Goal: Task Accomplishment & Management: Manage account settings

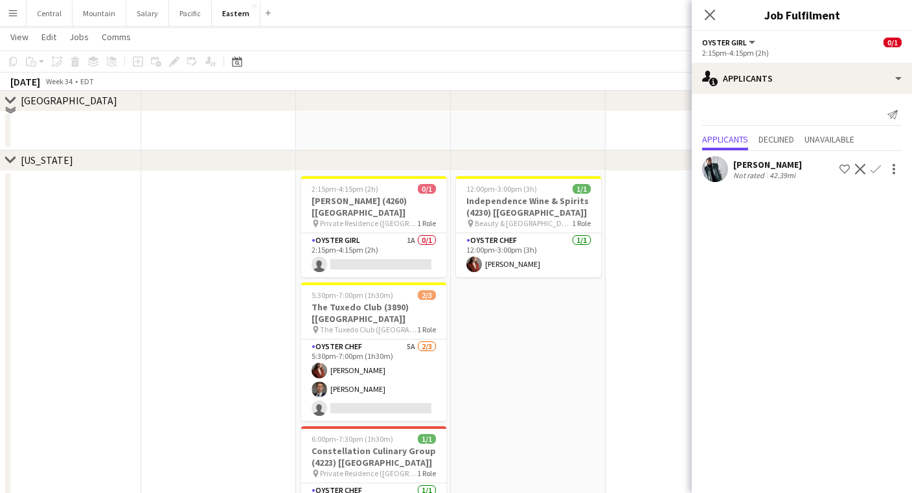
scroll to position [382, 0]
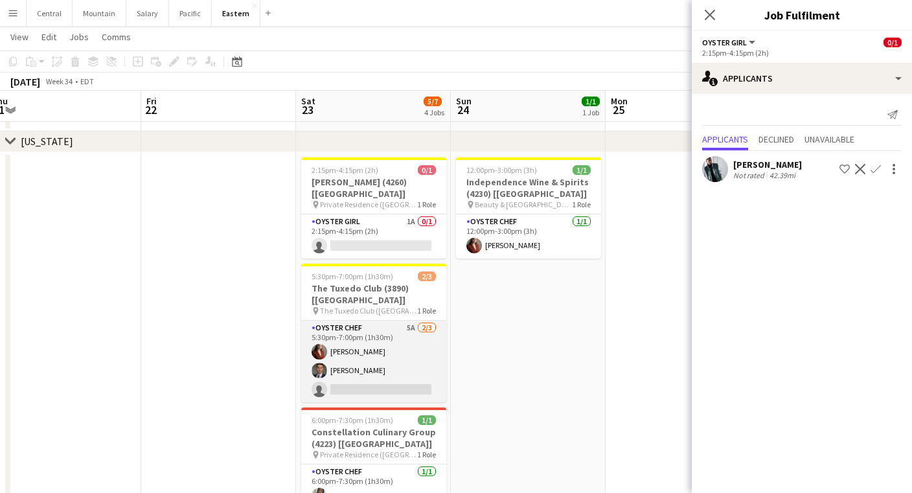
click at [363, 335] on app-card-role "Oyster Chef 5A [DATE] 5:30pm-7:00pm (1h30m) [PERSON_NAME] Artych [PERSON_NAME] …" at bounding box center [373, 361] width 145 height 82
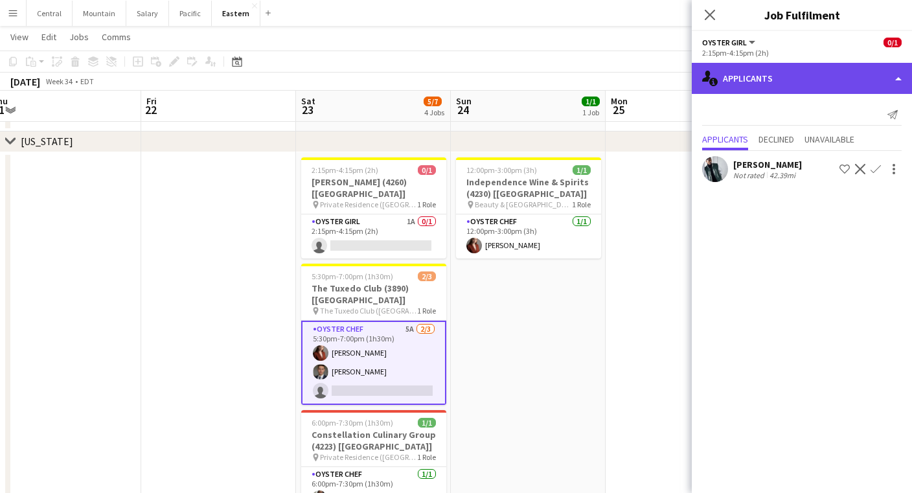
click at [787, 82] on div "single-neutral-actions-information Applicants" at bounding box center [801, 78] width 220 height 31
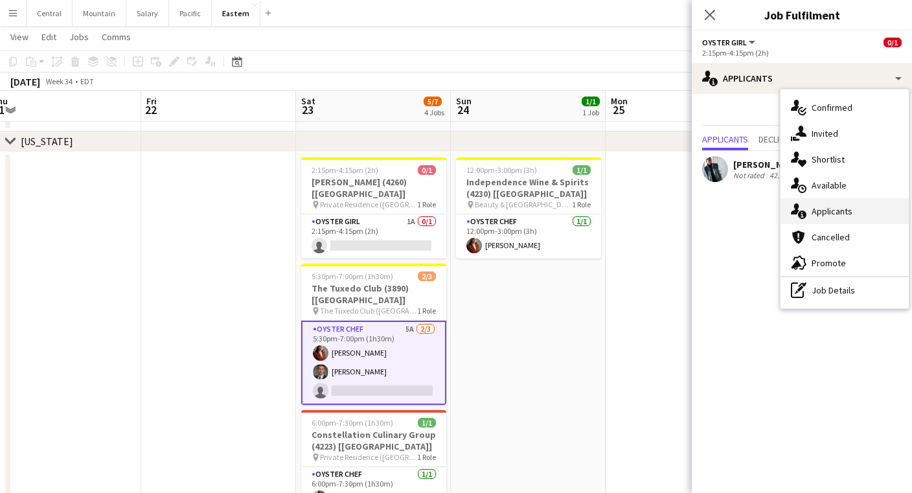
click at [812, 218] on div "single-neutral-actions-information Applicants" at bounding box center [844, 211] width 128 height 26
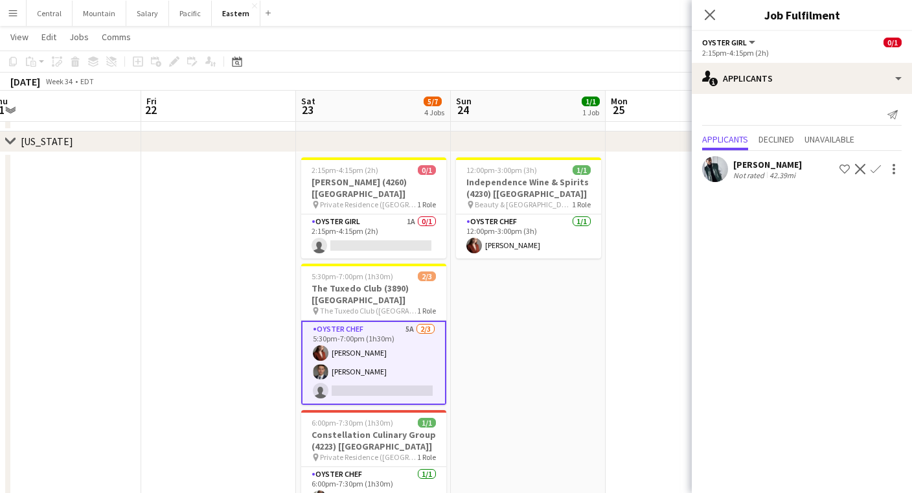
click at [346, 368] on app-card-role "Oyster Chef 5A 2/3 5:30pm-7:00pm (1h30m) Agnes Artych roberto araujo single-neu…" at bounding box center [373, 362] width 145 height 84
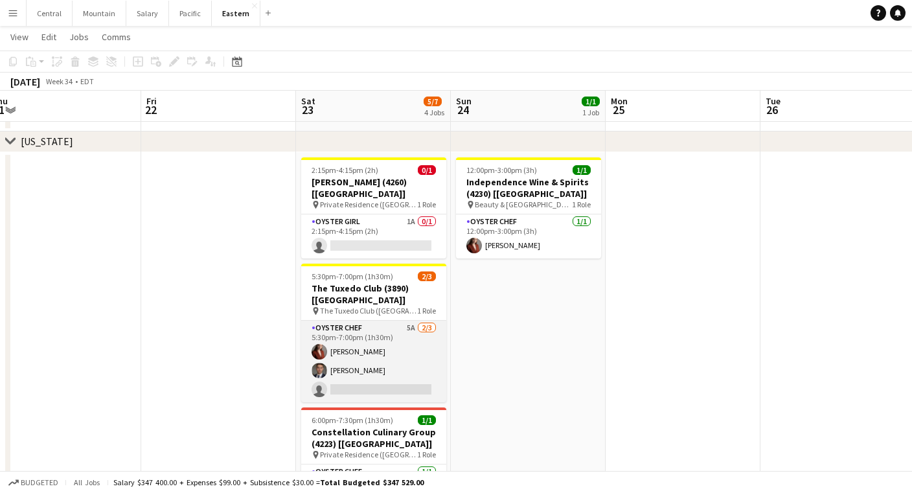
click at [352, 365] on app-card-role "Oyster Chef 5A 2/3 5:30pm-7:00pm (1h30m) Agnes Artych roberto araujo single-neu…" at bounding box center [373, 361] width 145 height 82
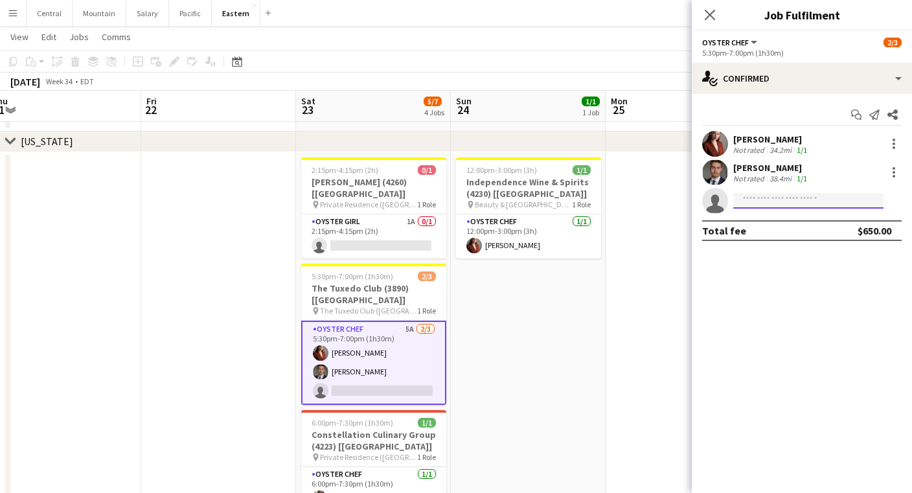
click at [779, 197] on input at bounding box center [808, 201] width 150 height 16
type input "*****"
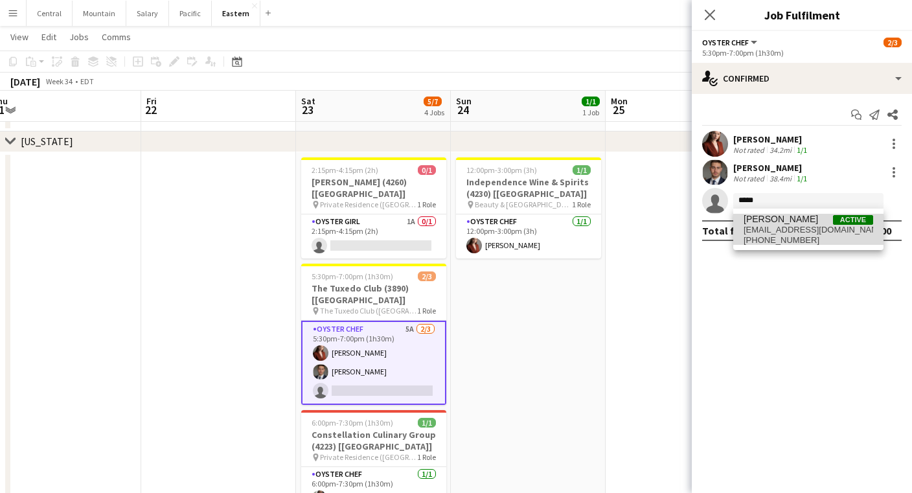
click at [758, 235] on span "+19418409231" at bounding box center [807, 240] width 129 height 10
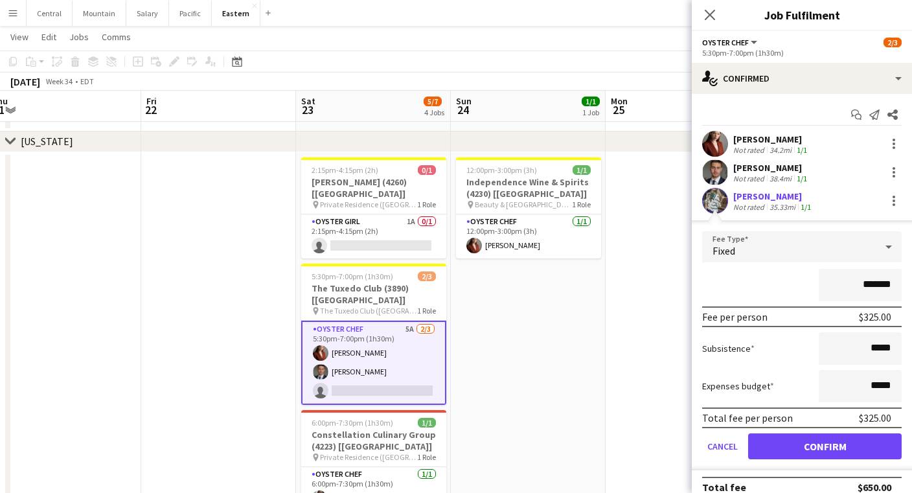
click at [791, 446] on button "Confirm" at bounding box center [824, 446] width 153 height 26
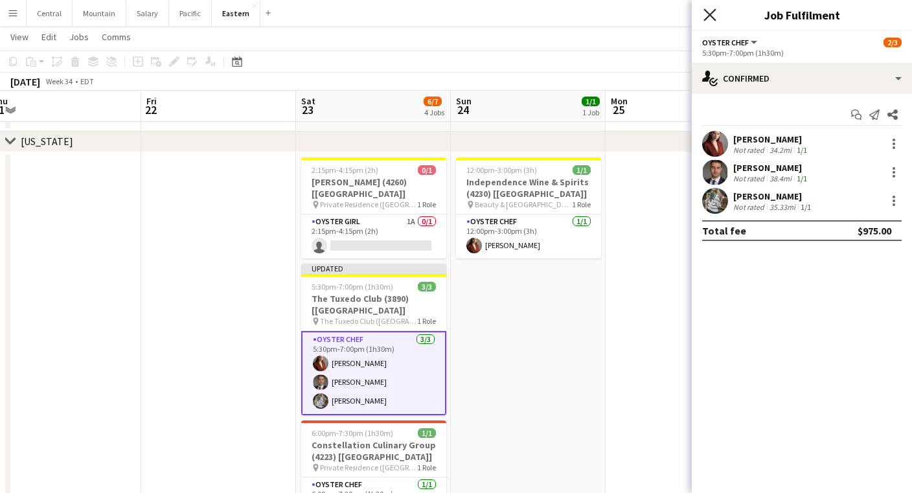
click at [710, 16] on icon at bounding box center [709, 14] width 12 height 12
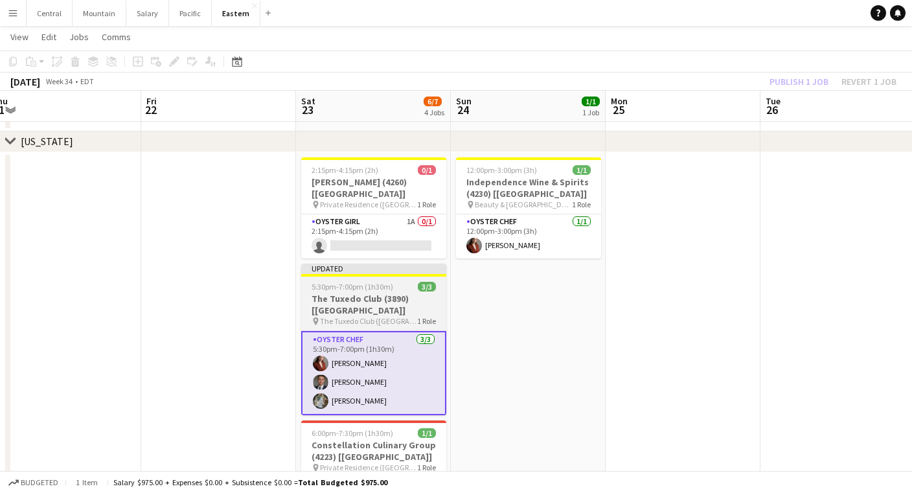
click at [346, 282] on span "5:30pm-7:00pm (1h30m)" at bounding box center [352, 287] width 82 height 10
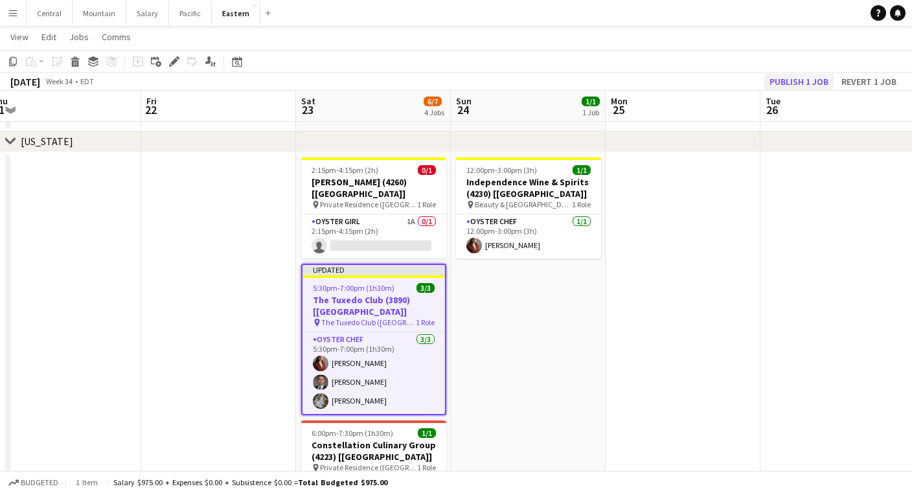
click at [813, 76] on button "Publish 1 job" at bounding box center [798, 81] width 69 height 17
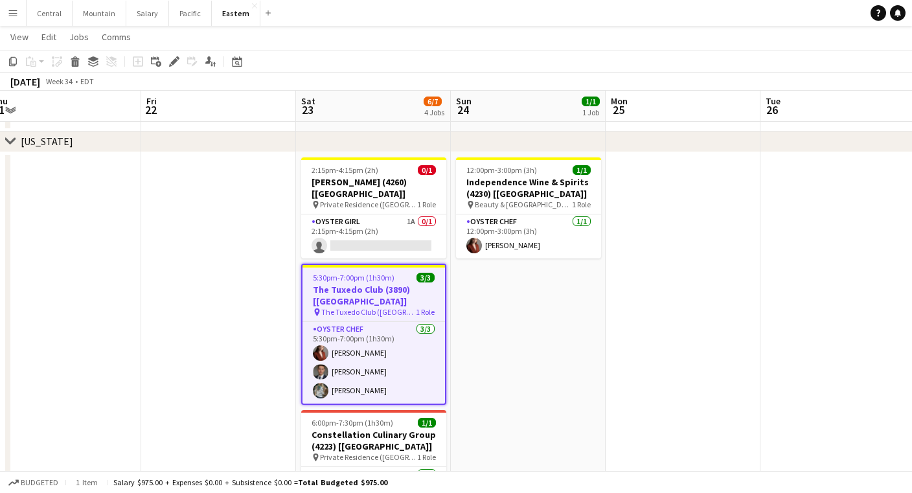
scroll to position [0, 478]
click at [368, 219] on app-card-role "Oyster Girl 1A 0/1 2:15pm-4:15pm (2h) single-neutral-actions" at bounding box center [372, 236] width 145 height 44
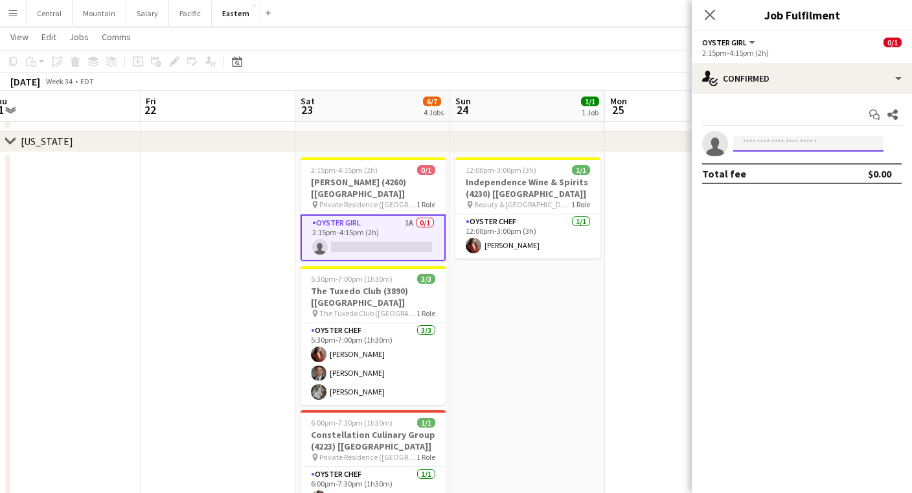
click at [800, 140] on input at bounding box center [808, 144] width 150 height 16
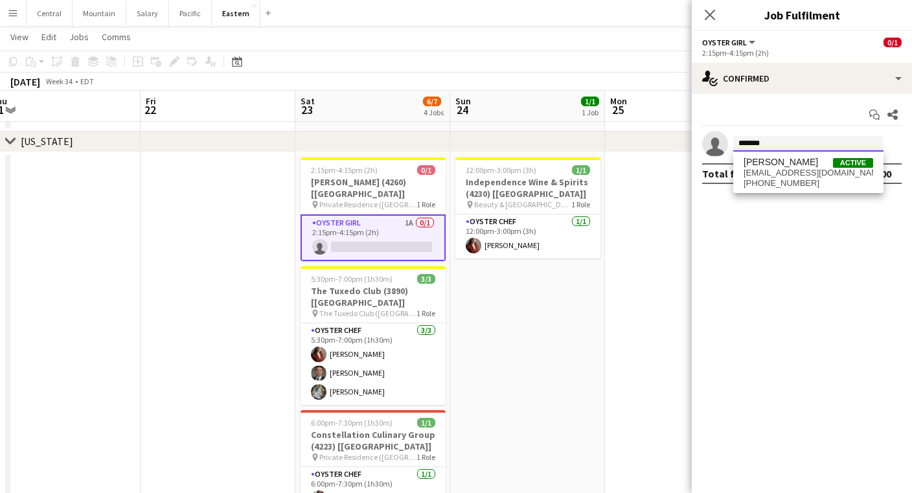
type input "*******"
drag, startPoint x: 787, startPoint y: 173, endPoint x: 794, endPoint y: 172, distance: 7.4
click at [794, 172] on span "chalita.nata8193@gmail.com" at bounding box center [807, 173] width 129 height 10
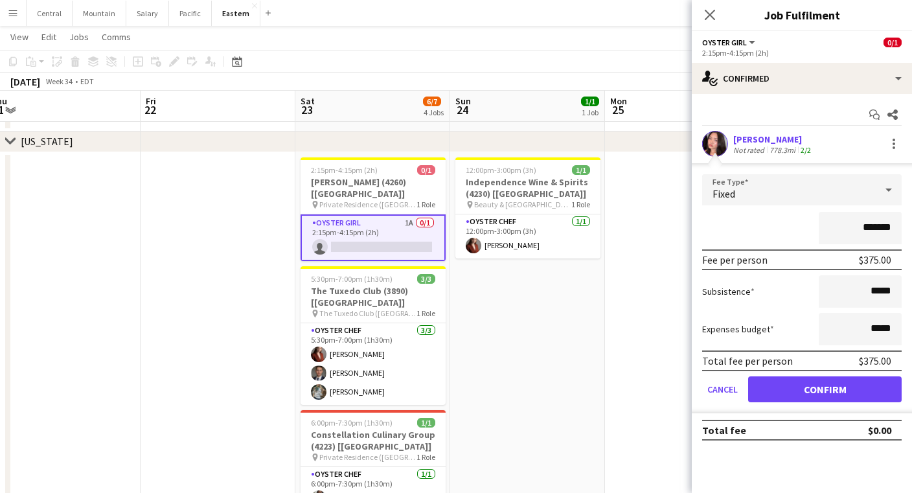
click at [785, 382] on button "Confirm" at bounding box center [824, 389] width 153 height 26
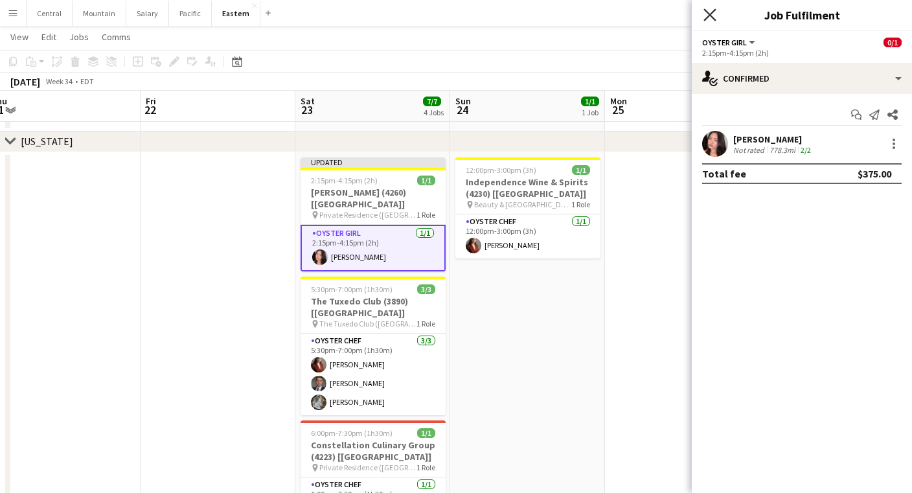
click at [711, 17] on icon at bounding box center [709, 14] width 12 height 12
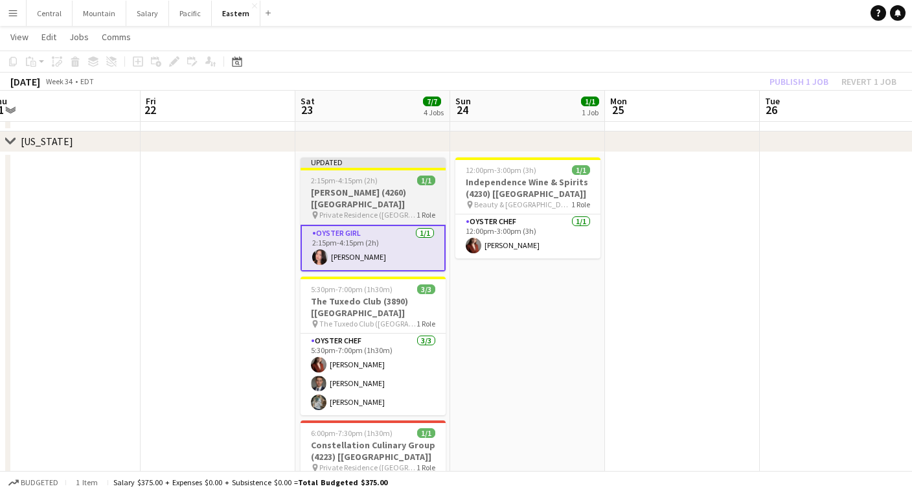
click at [342, 181] on span "2:15pm-4:15pm (2h)" at bounding box center [344, 180] width 67 height 10
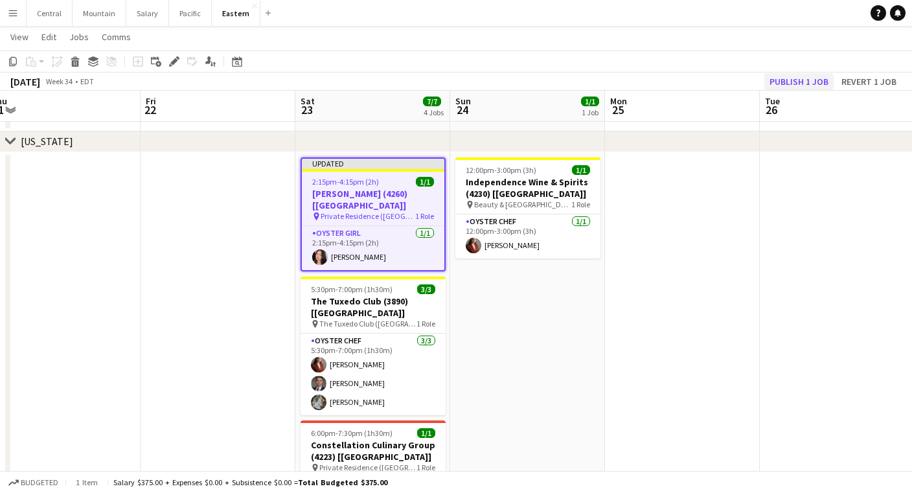
click at [793, 76] on button "Publish 1 job" at bounding box center [798, 81] width 69 height 17
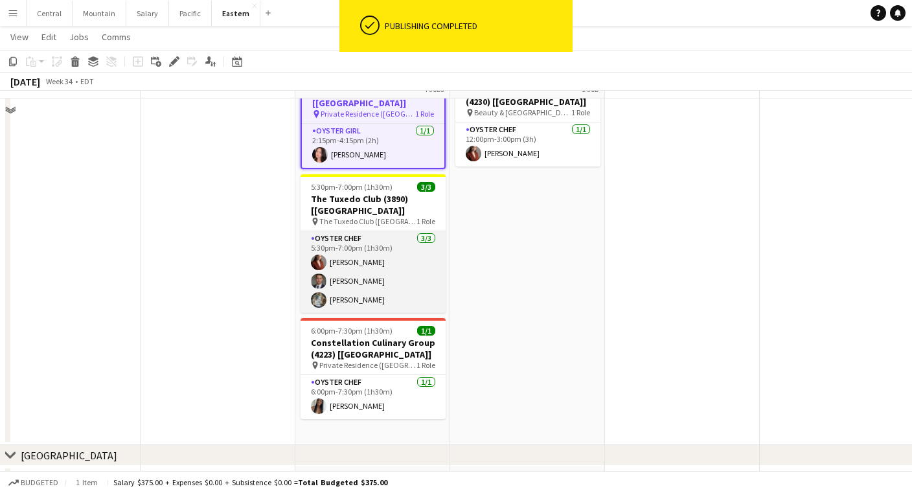
scroll to position [443, 0]
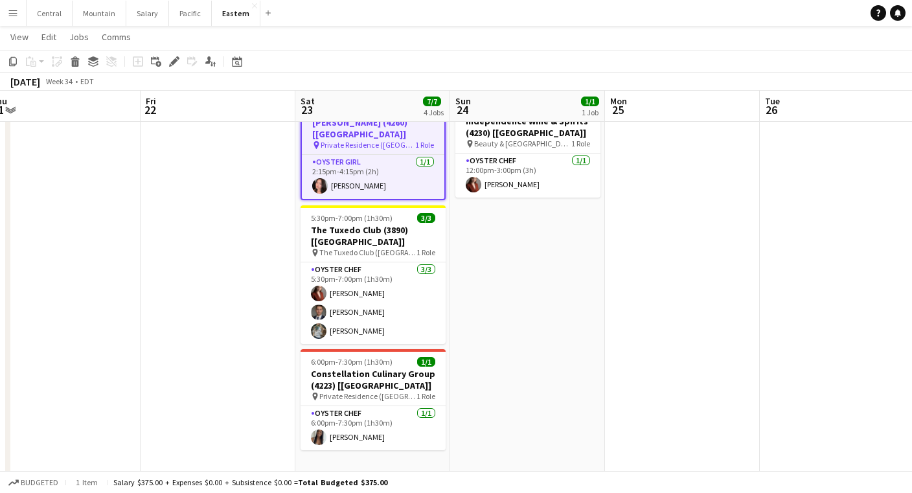
click at [23, 14] on button "Menu" at bounding box center [13, 13] width 26 height 26
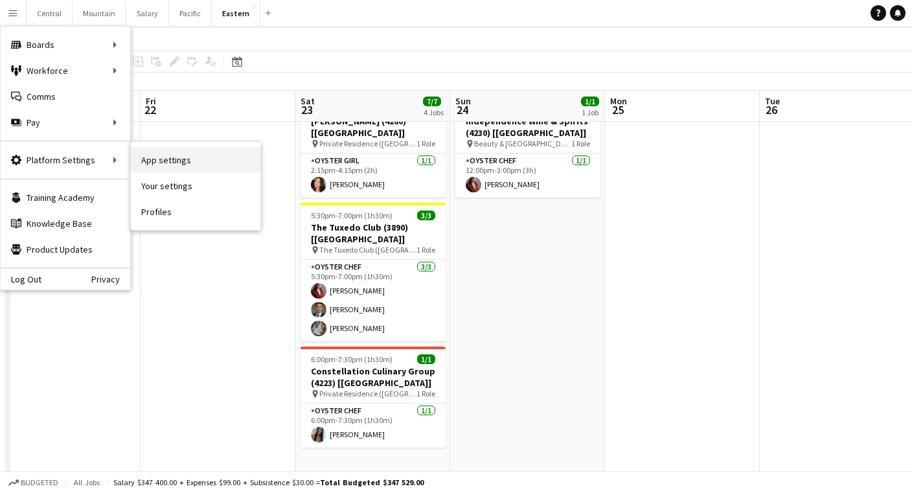
click at [174, 161] on link "App settings" at bounding box center [195, 160] width 129 height 26
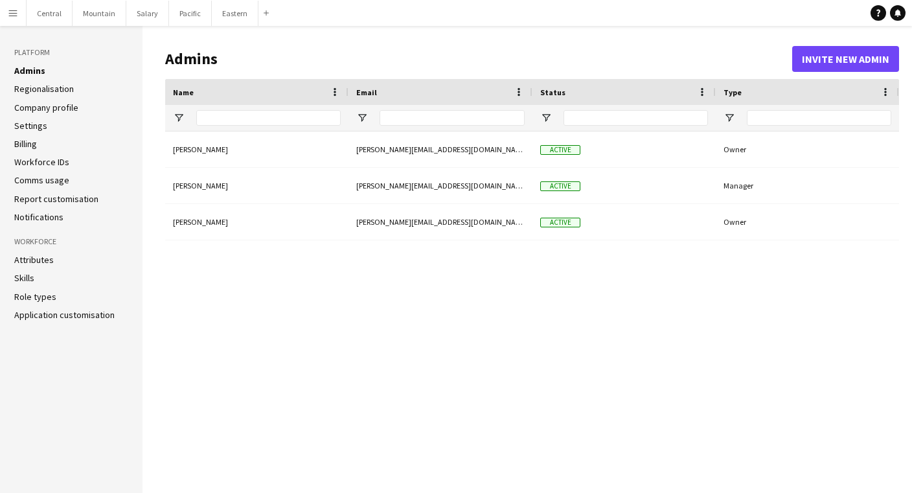
click at [42, 315] on link "Application customisation" at bounding box center [64, 315] width 100 height 12
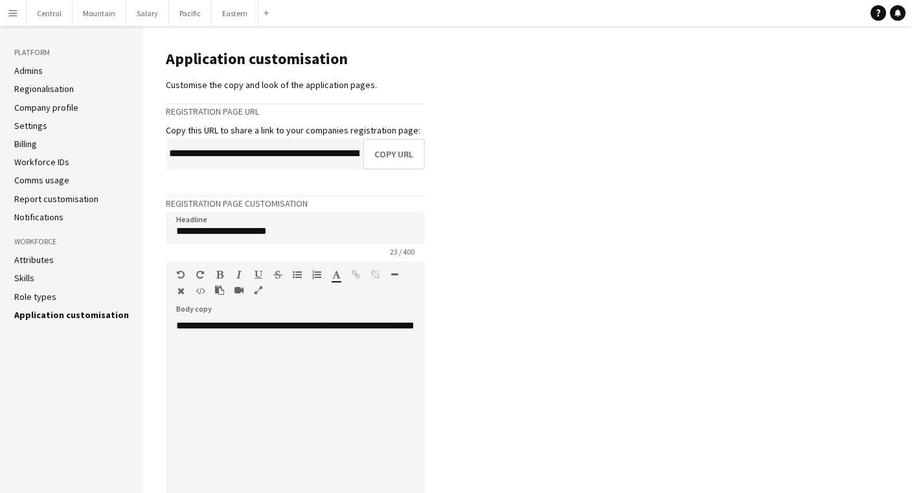
click at [30, 129] on link "Settings" at bounding box center [30, 126] width 33 height 12
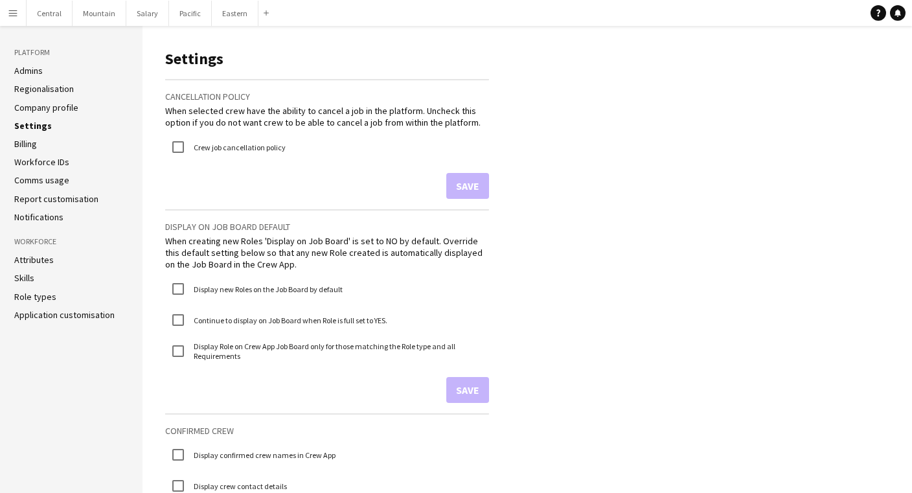
click at [41, 106] on link "Company profile" at bounding box center [46, 108] width 64 height 12
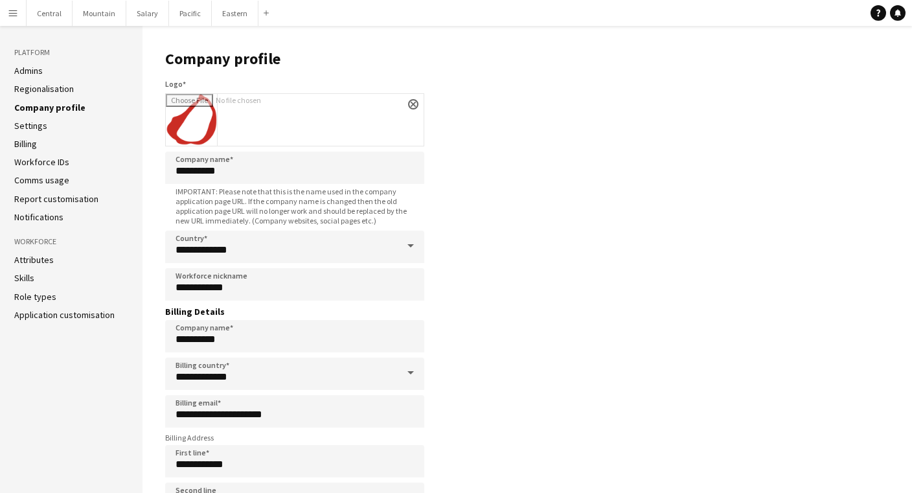
click at [39, 90] on link "Regionalisation" at bounding box center [44, 89] width 60 height 12
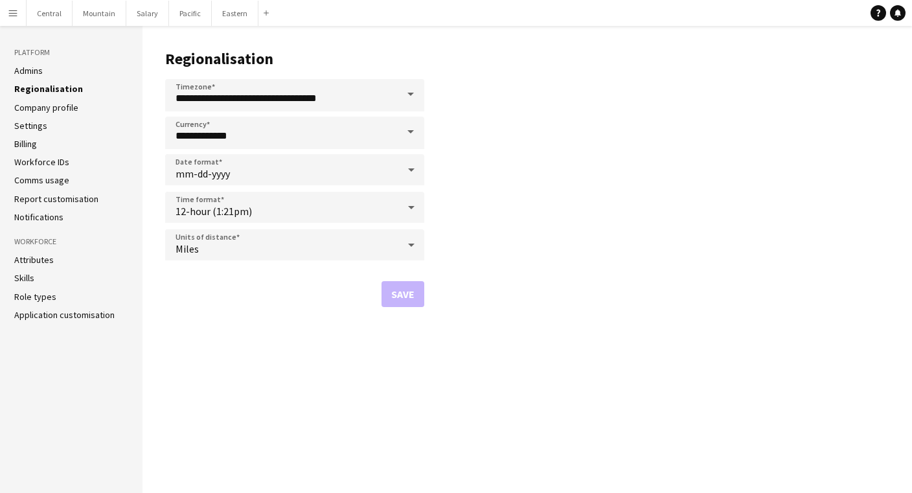
click at [28, 70] on link "Admins" at bounding box center [28, 71] width 28 height 12
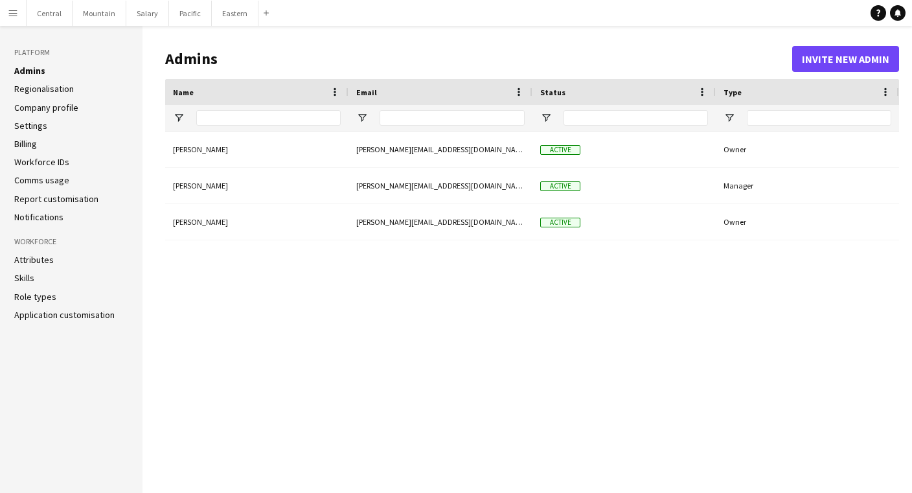
click at [21, 184] on link "Comms usage" at bounding box center [41, 180] width 55 height 12
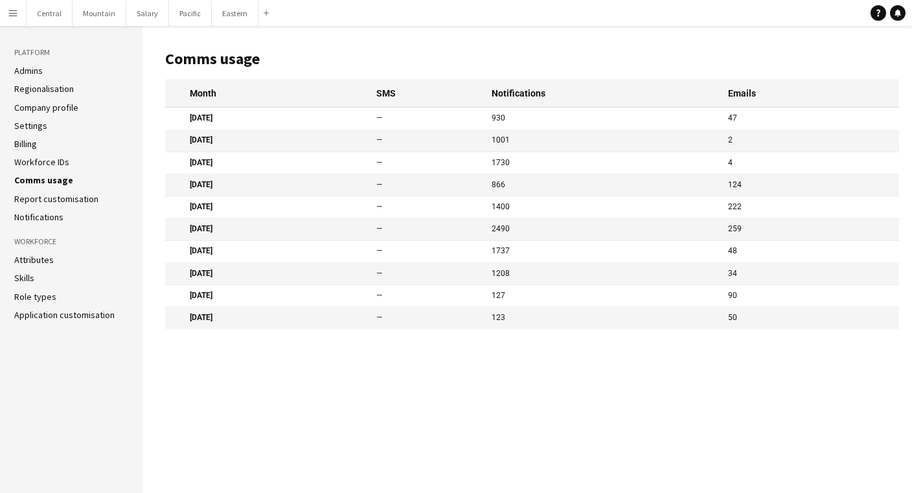
click at [26, 218] on link "Notifications" at bounding box center [38, 217] width 49 height 12
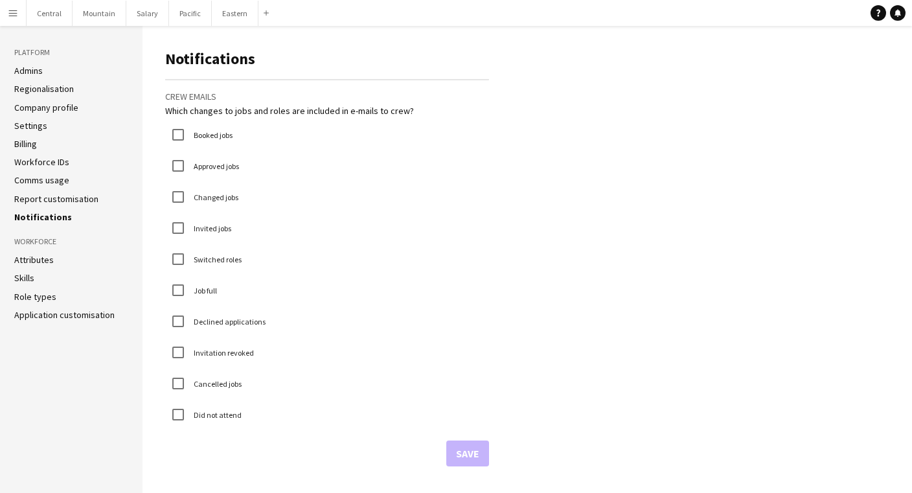
click at [16, 14] on app-icon "Menu" at bounding box center [13, 13] width 10 height 10
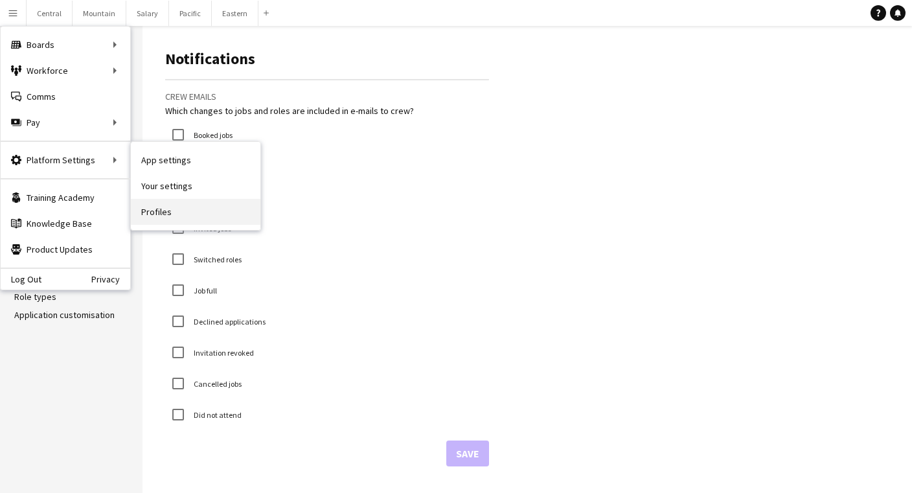
click at [153, 210] on link "Profiles" at bounding box center [195, 212] width 129 height 26
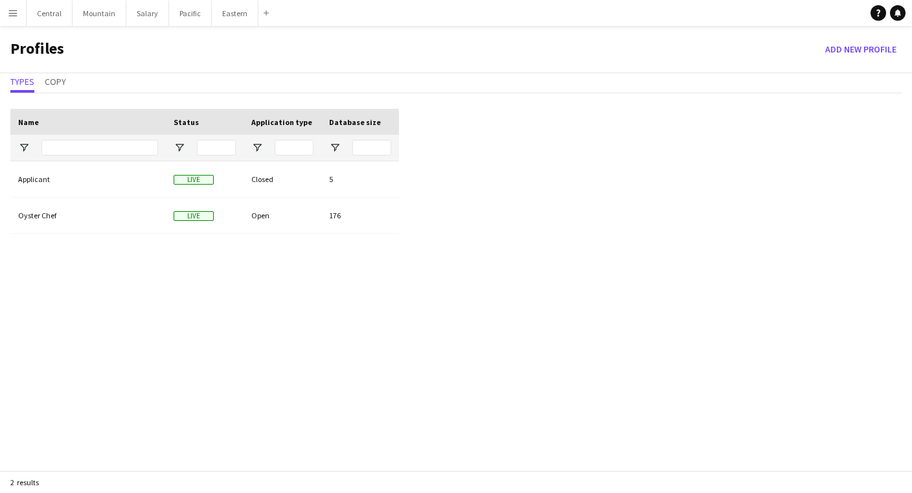
click at [13, 16] on app-icon "Menu" at bounding box center [13, 13] width 10 height 10
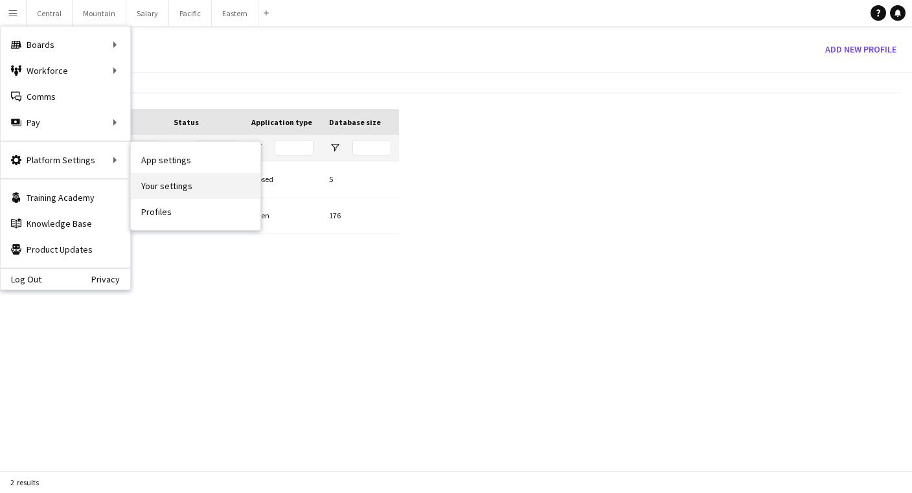
click at [168, 187] on link "Your settings" at bounding box center [195, 186] width 129 height 26
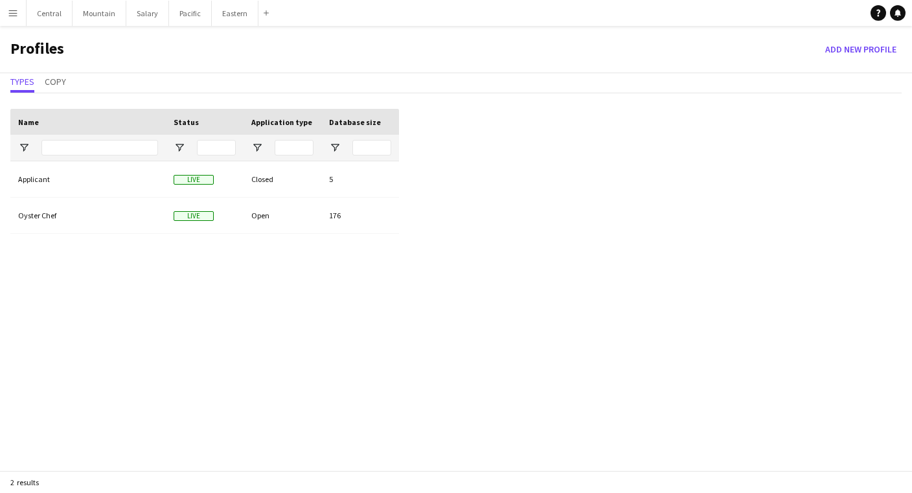
click at [13, 16] on app-icon "Menu" at bounding box center [13, 13] width 10 height 10
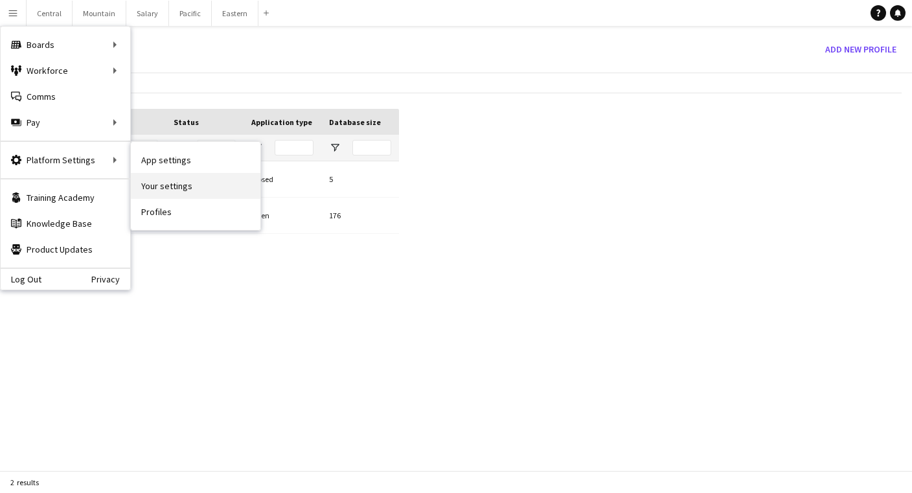
click at [164, 188] on link "Your settings" at bounding box center [195, 186] width 129 height 26
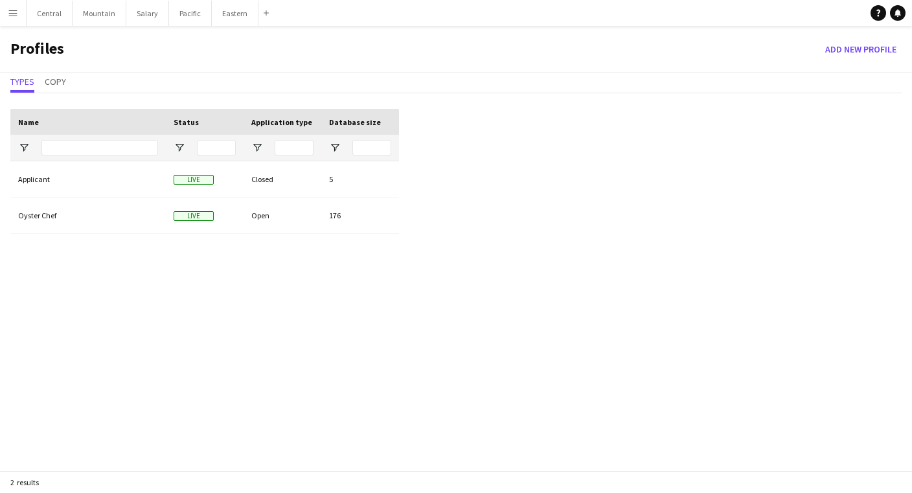
click at [16, 9] on app-icon "Menu" at bounding box center [13, 13] width 10 height 10
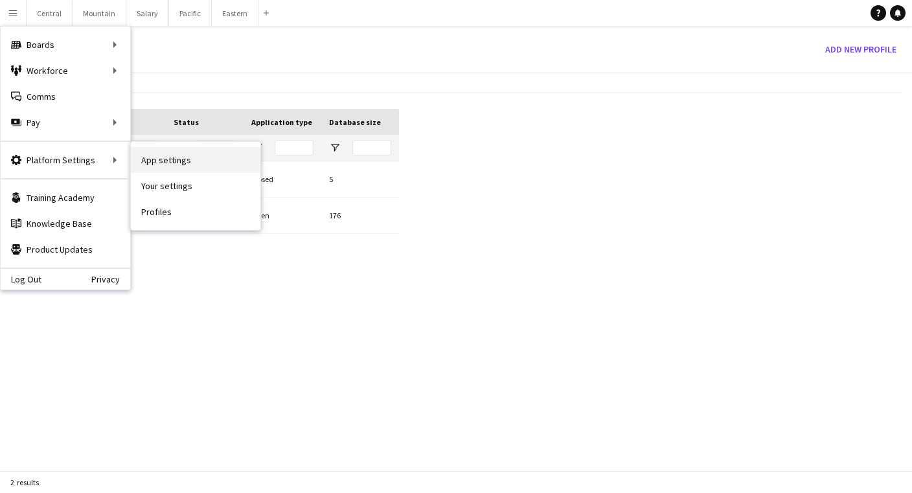
click at [173, 163] on link "App settings" at bounding box center [195, 160] width 129 height 26
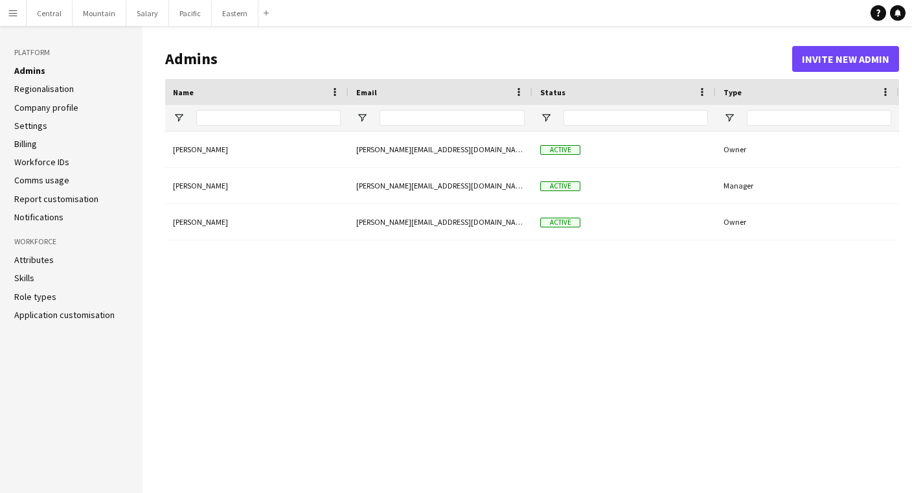
click at [60, 88] on link "Regionalisation" at bounding box center [44, 89] width 60 height 12
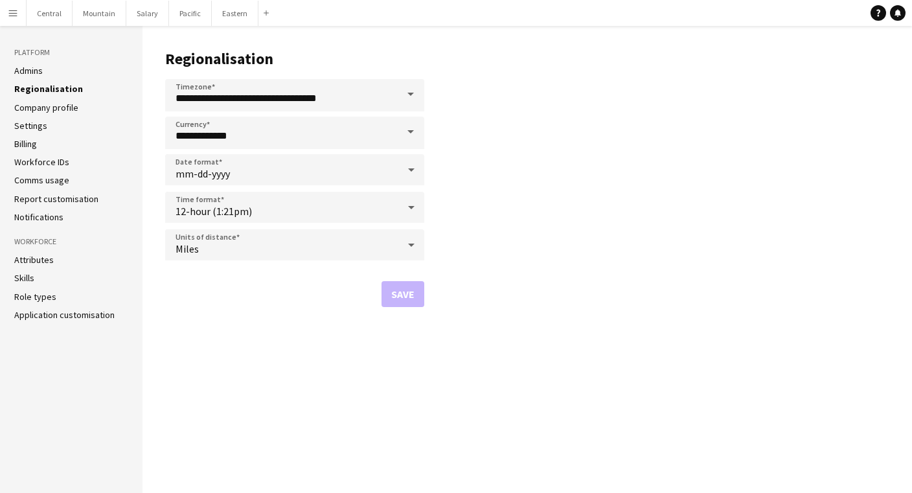
click at [60, 107] on link "Company profile" at bounding box center [46, 108] width 64 height 12
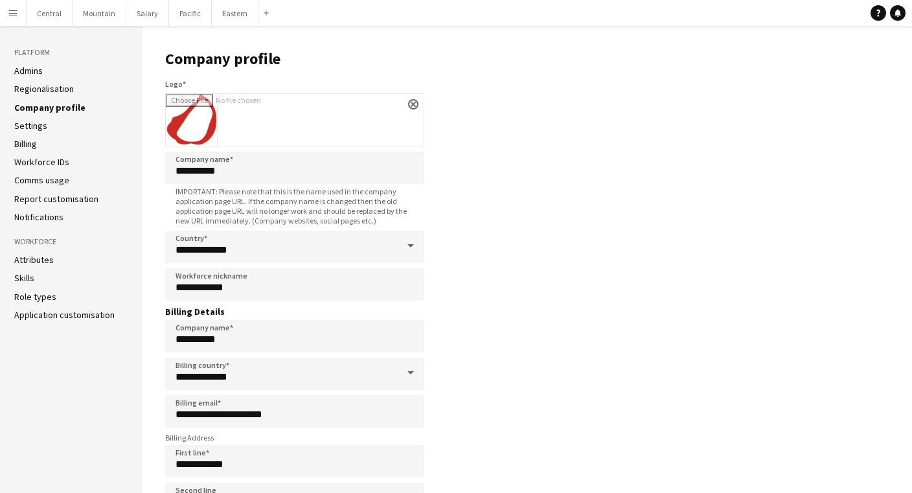
click at [30, 130] on link "Settings" at bounding box center [30, 126] width 33 height 12
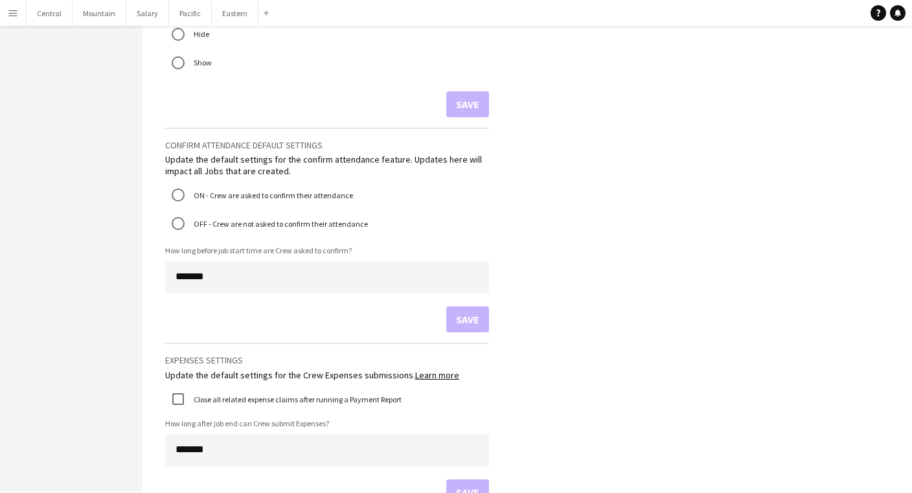
scroll to position [801, 0]
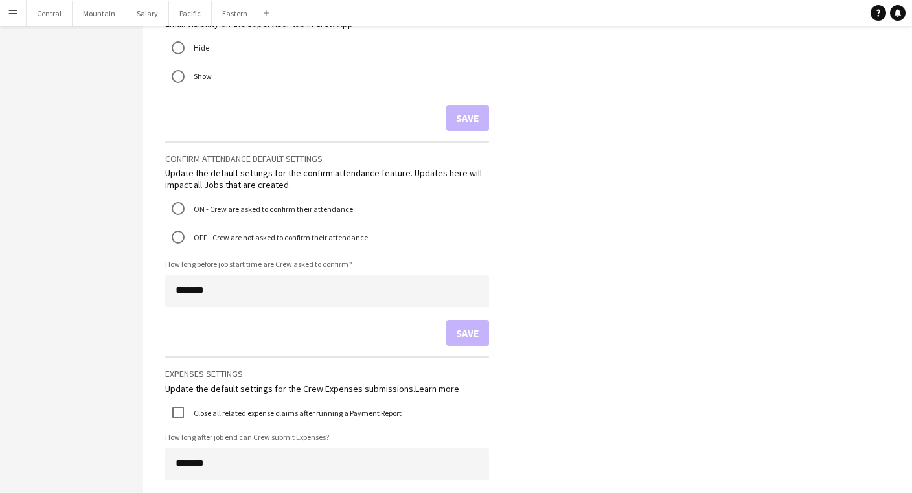
click at [212, 167] on div "Update the default settings for the confirm attendance feature. Updates here wi…" at bounding box center [327, 178] width 324 height 23
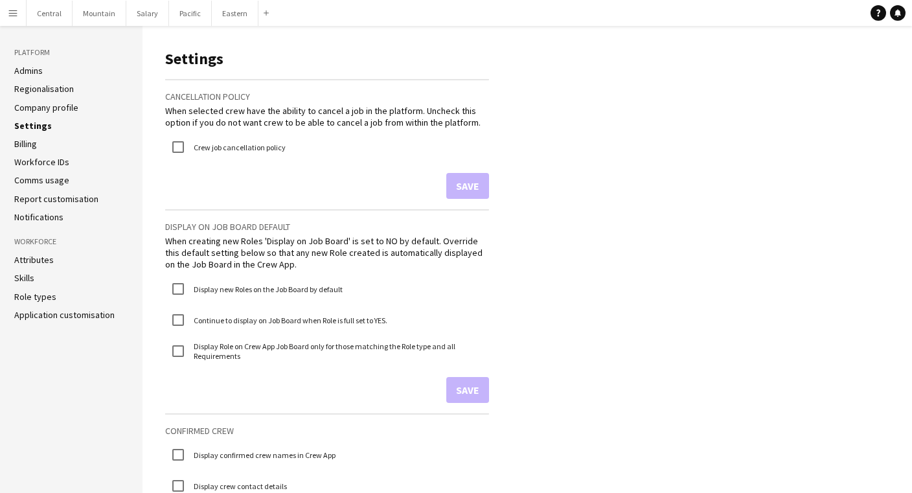
scroll to position [0, 0]
click at [26, 147] on link "Billing" at bounding box center [25, 144] width 23 height 12
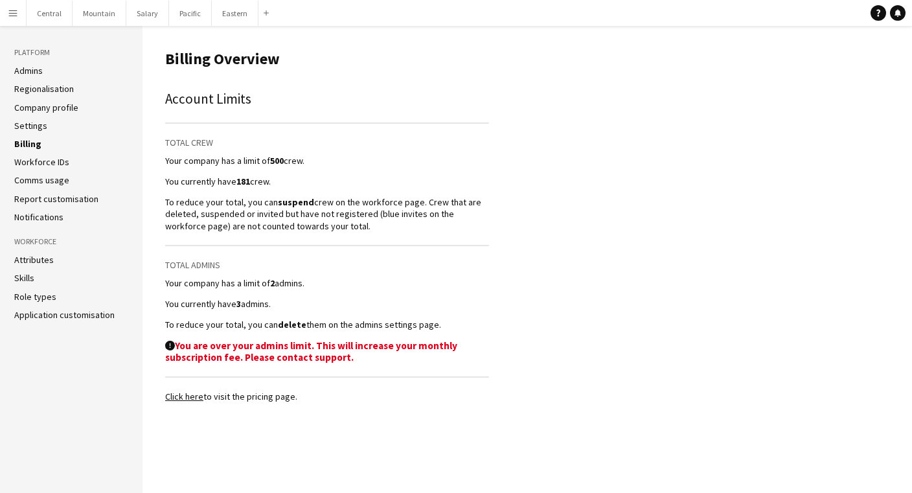
click at [52, 162] on link "Workforce IDs" at bounding box center [41, 162] width 55 height 12
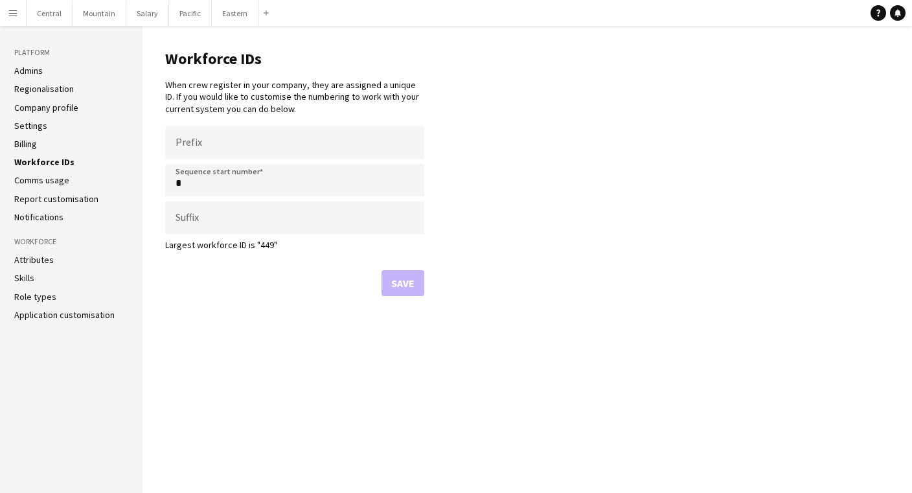
click at [49, 175] on link "Comms usage" at bounding box center [41, 180] width 55 height 12
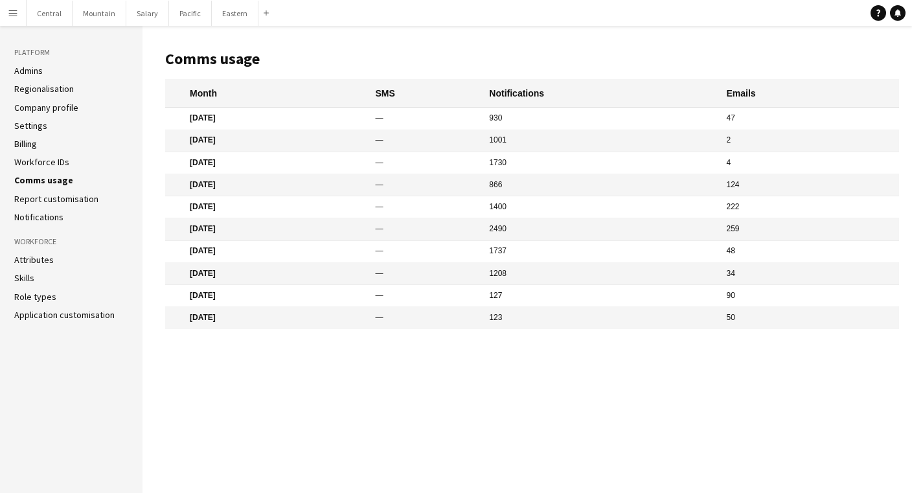
click at [59, 193] on link "Report customisation" at bounding box center [56, 199] width 84 height 12
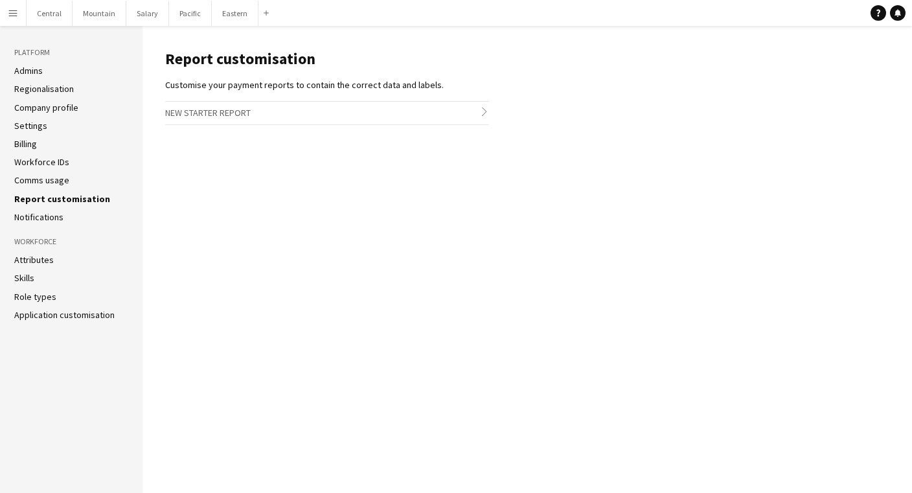
click at [54, 219] on link "Notifications" at bounding box center [38, 217] width 49 height 12
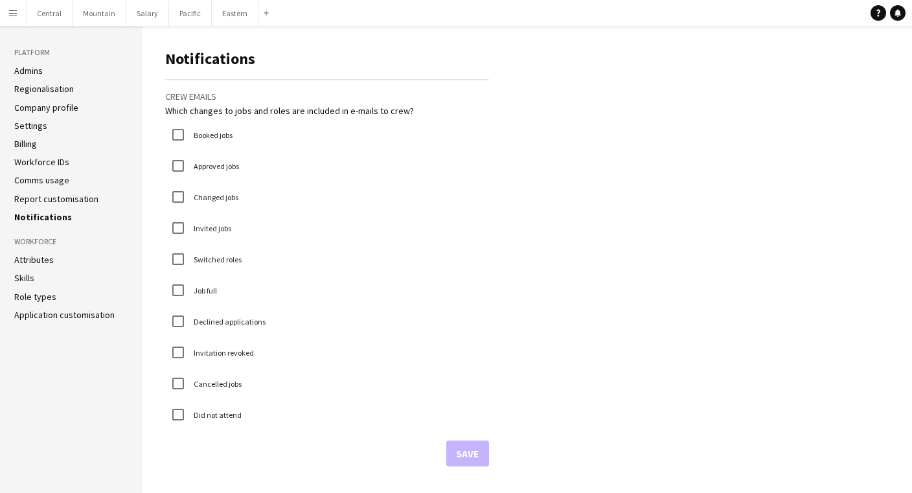
click at [44, 262] on link "Attributes" at bounding box center [33, 260] width 39 height 12
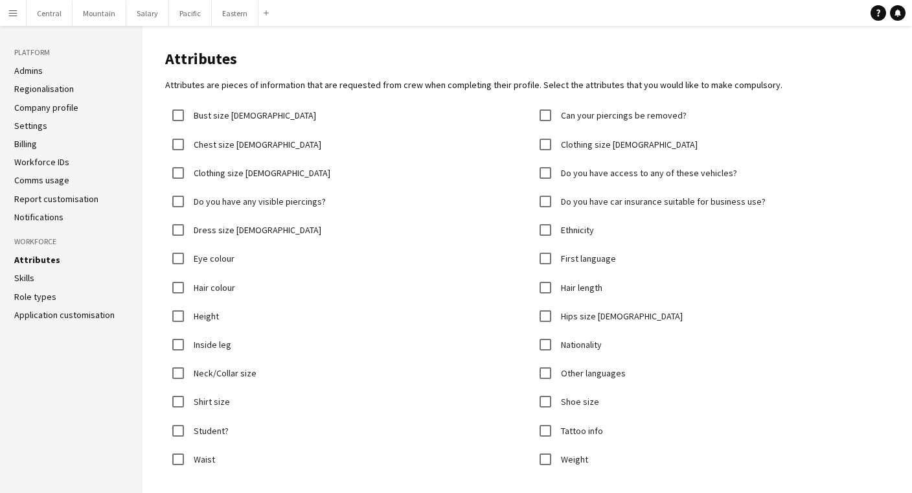
click at [29, 278] on link "Skills" at bounding box center [24, 278] width 20 height 12
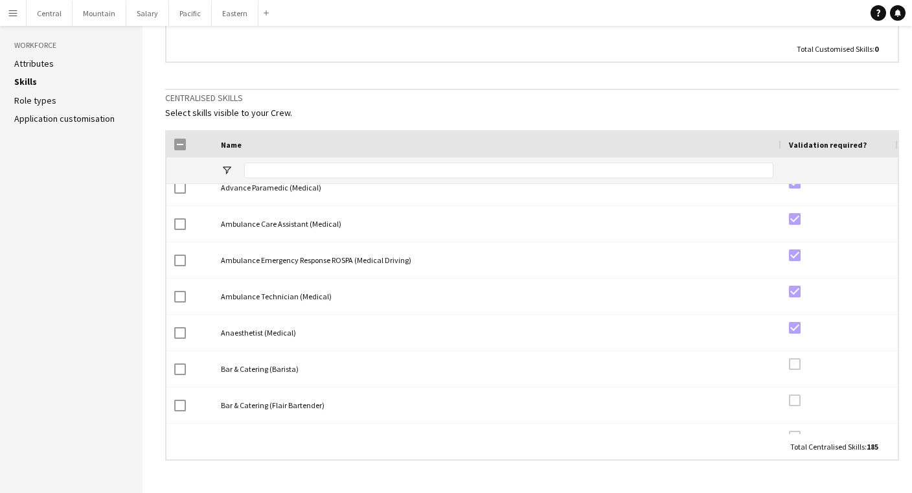
scroll to position [196, 0]
click at [57, 102] on li "Role types" at bounding box center [71, 101] width 114 height 12
click at [39, 95] on link "Role types" at bounding box center [35, 101] width 42 height 12
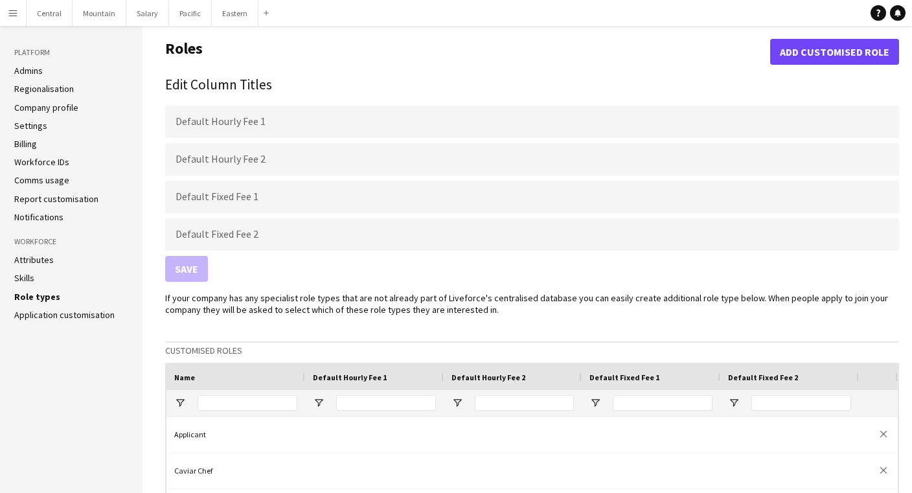
click at [73, 309] on link "Application customisation" at bounding box center [64, 315] width 100 height 12
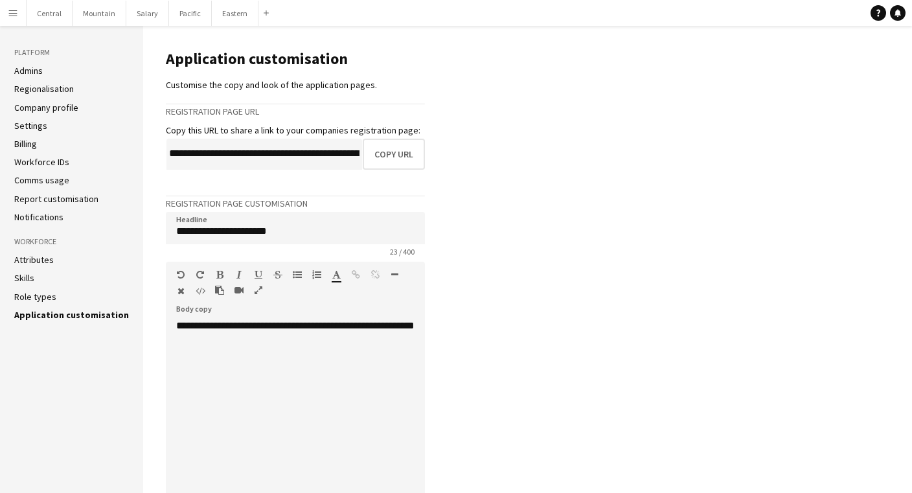
click at [10, 17] on app-icon "Menu" at bounding box center [13, 13] width 10 height 10
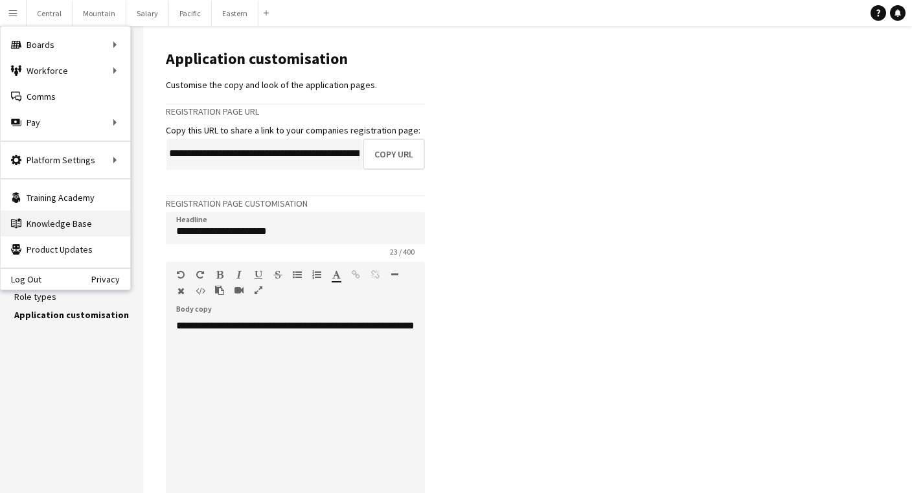
click at [58, 223] on link "Knowledge Base Knowledge Base" at bounding box center [65, 223] width 129 height 26
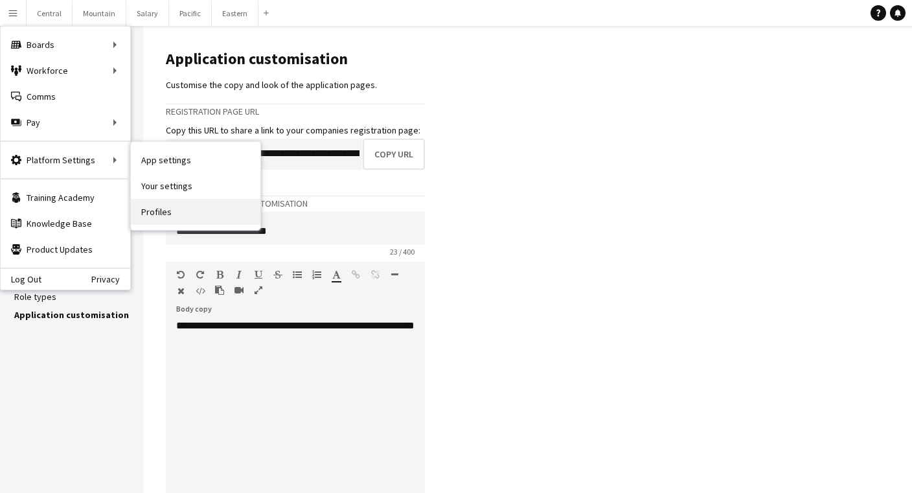
click at [153, 205] on link "Profiles" at bounding box center [195, 212] width 129 height 26
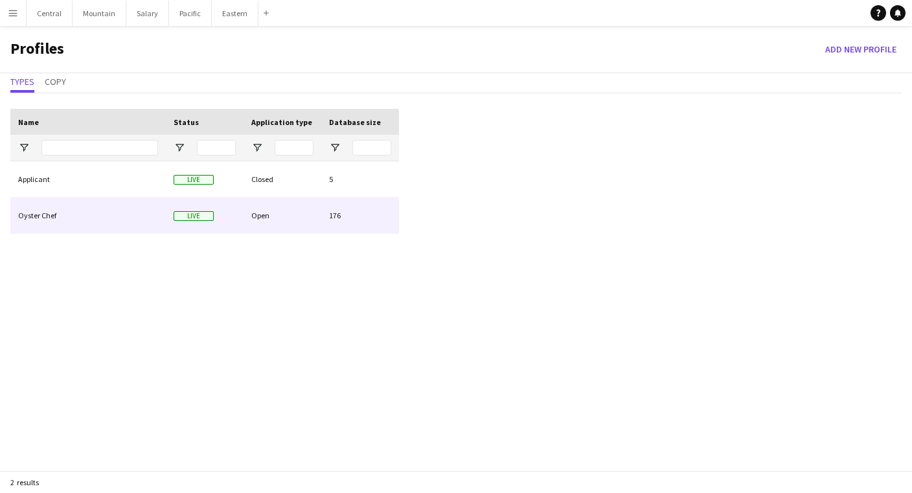
click at [148, 217] on div "Oyster Chef" at bounding box center [87, 215] width 155 height 36
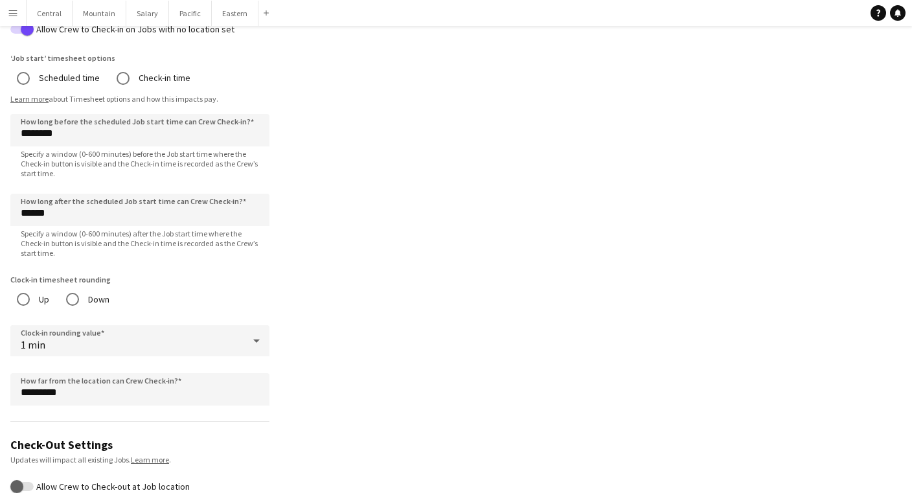
scroll to position [543, 0]
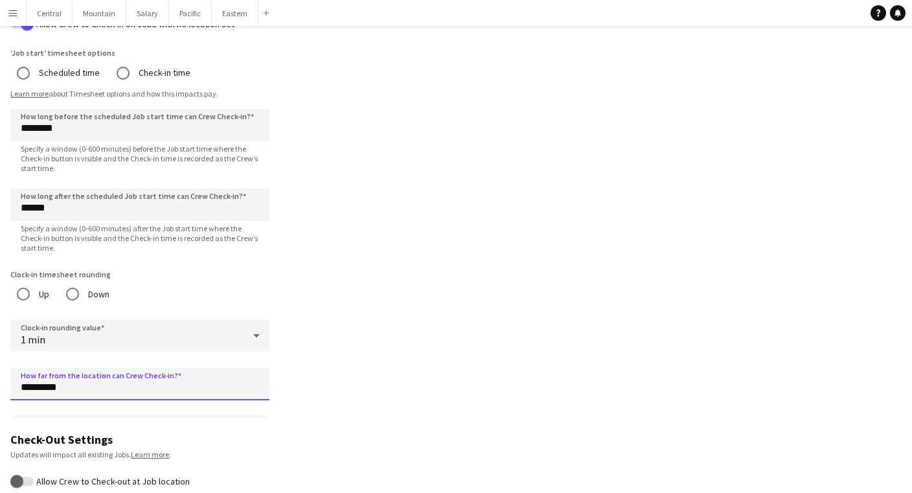
click at [30, 389] on input "*********" at bounding box center [139, 384] width 259 height 32
type input "**********"
click at [408, 254] on app-profile-settings "**********" at bounding box center [456, 96] width 912 height 1174
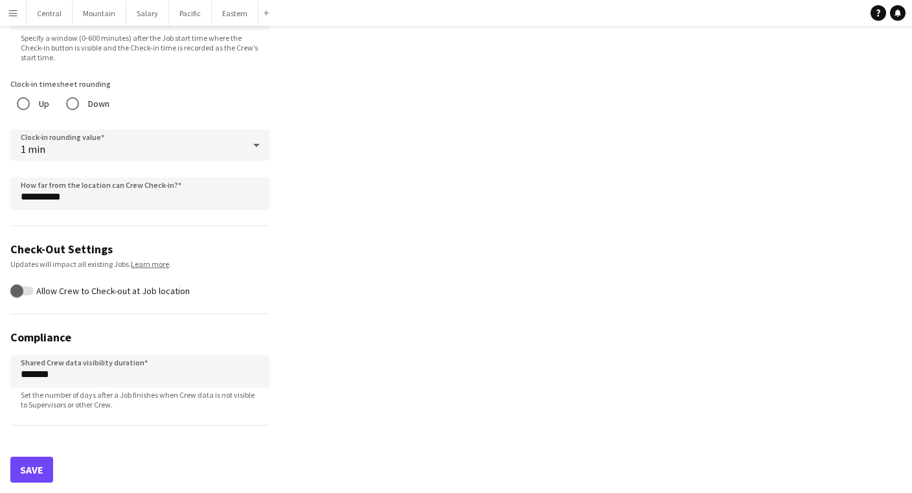
scroll to position [733, 0]
click at [31, 462] on button "Save" at bounding box center [31, 469] width 43 height 26
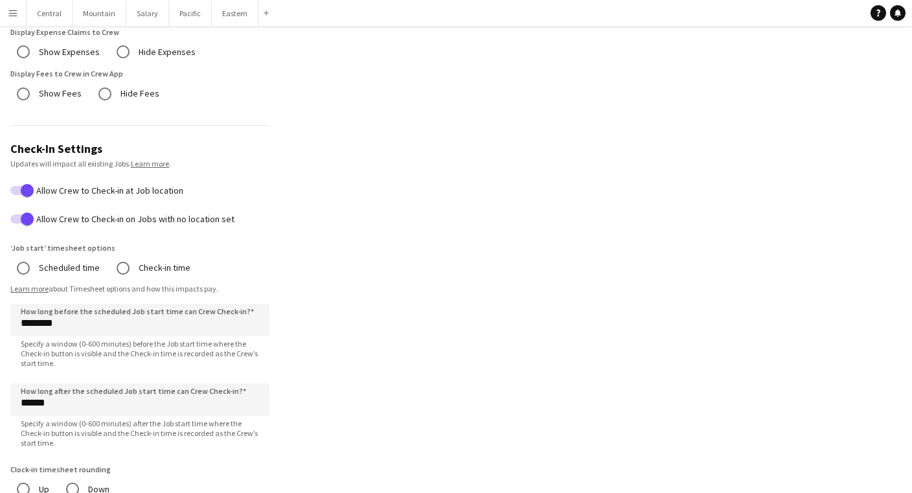
scroll to position [331, 0]
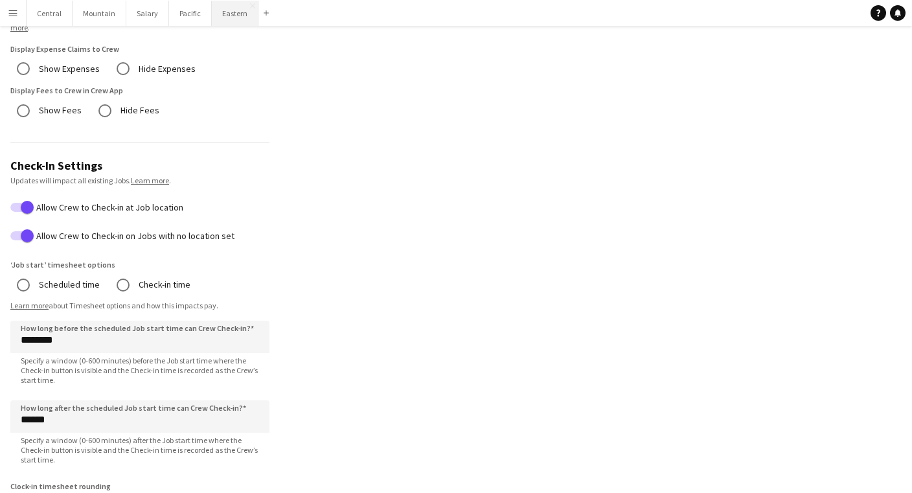
click at [227, 22] on button "Eastern Close" at bounding box center [235, 13] width 47 height 25
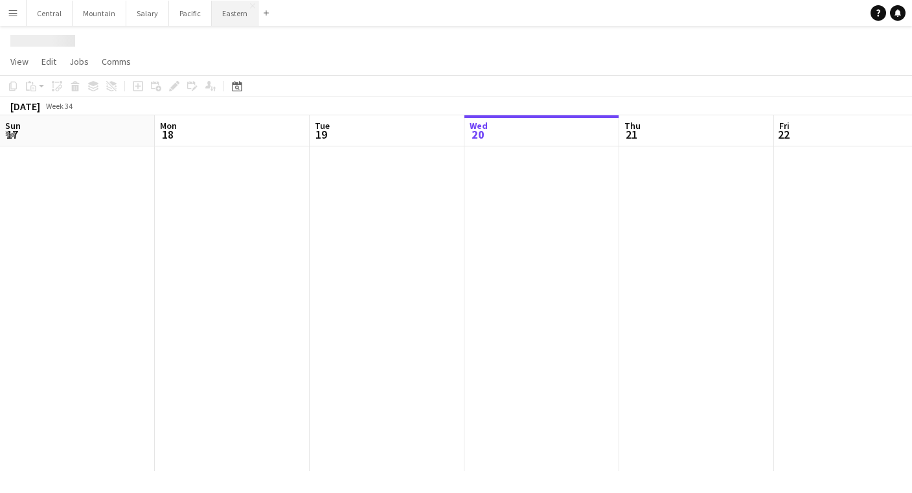
scroll to position [0, 309]
